Goal: Information Seeking & Learning: Learn about a topic

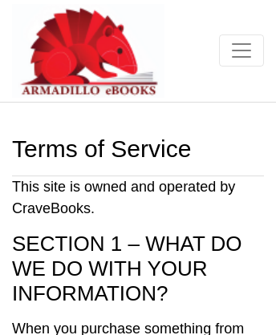
click at [64, 36] on img at bounding box center [88, 51] width 152 height 94
